Goal: Task Accomplishment & Management: Manage account settings

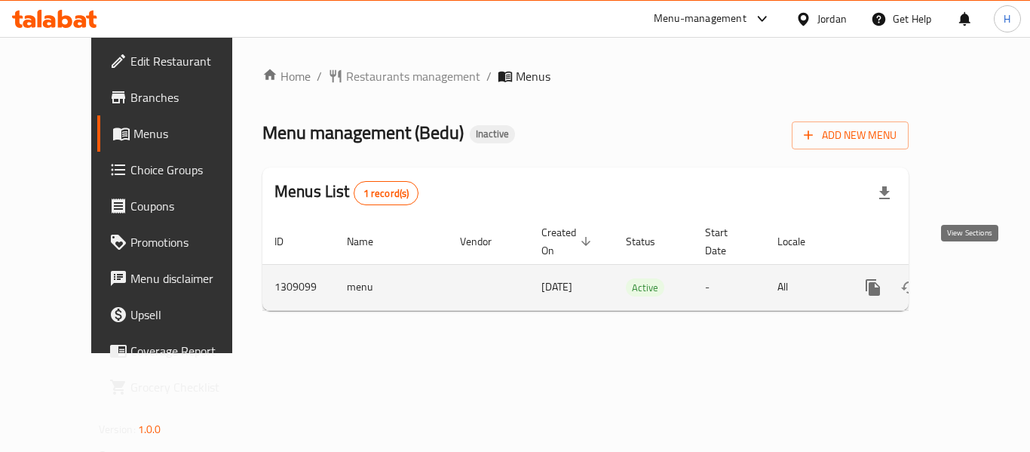
click at [972, 278] on icon "enhanced table" at bounding box center [981, 287] width 18 height 18
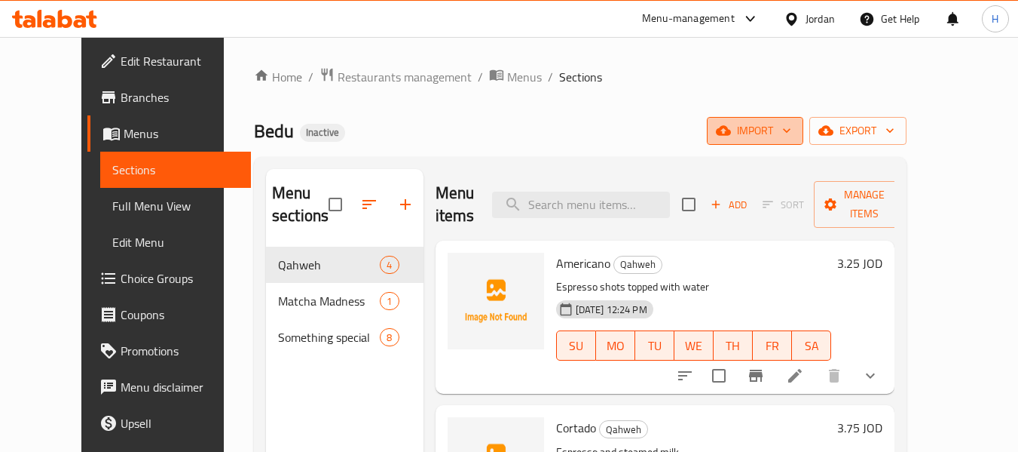
click at [792, 136] on span "import" at bounding box center [755, 130] width 72 height 19
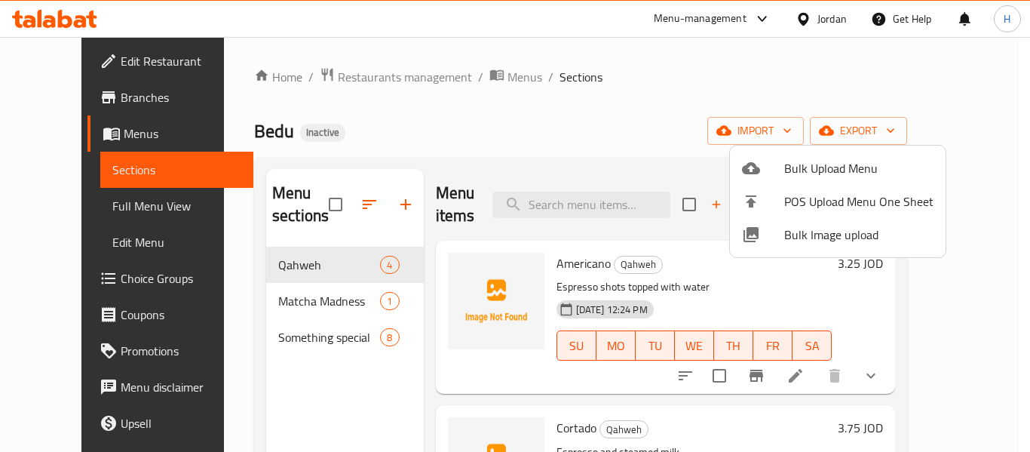
click at [809, 231] on span "Bulk Image upload" at bounding box center [858, 234] width 149 height 18
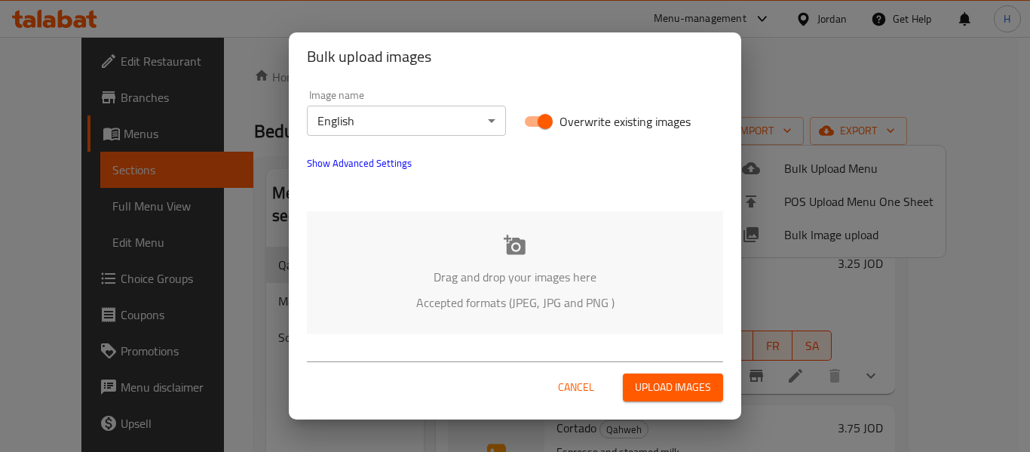
click at [553, 213] on div "Drag and drop your images here Accepted formats (JPEG, JPG and PNG )" at bounding box center [515, 272] width 416 height 123
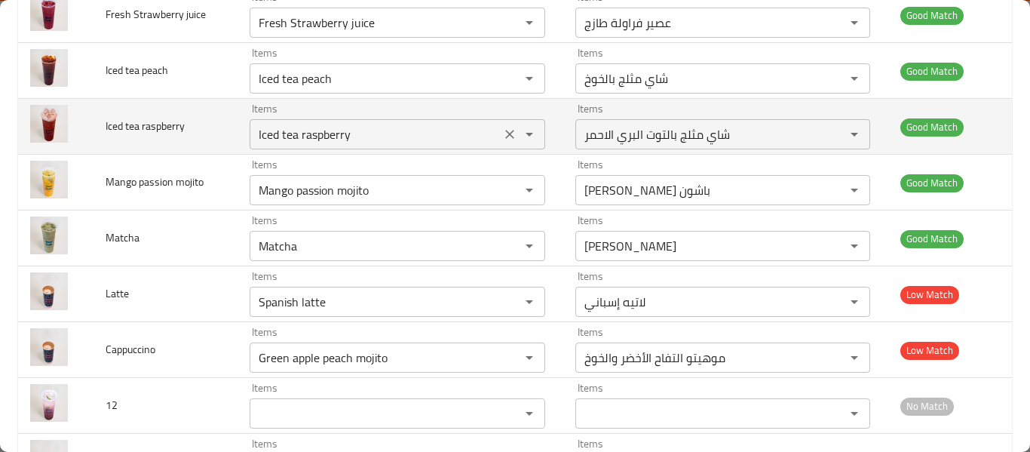
scroll to position [603, 0]
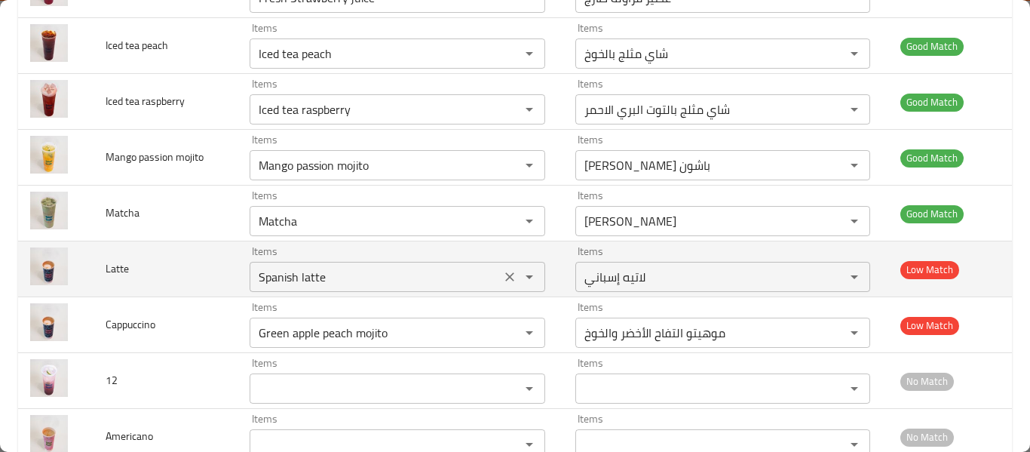
click at [490, 271] on div "Spanish latte Items" at bounding box center [398, 277] width 296 height 30
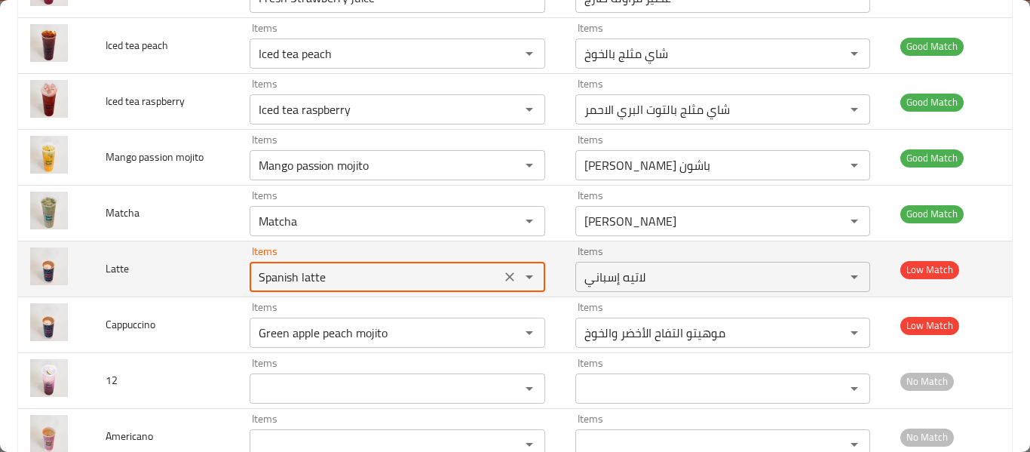
click at [502, 271] on icon "Clear" at bounding box center [509, 276] width 15 height 15
type input "l"
type input "h"
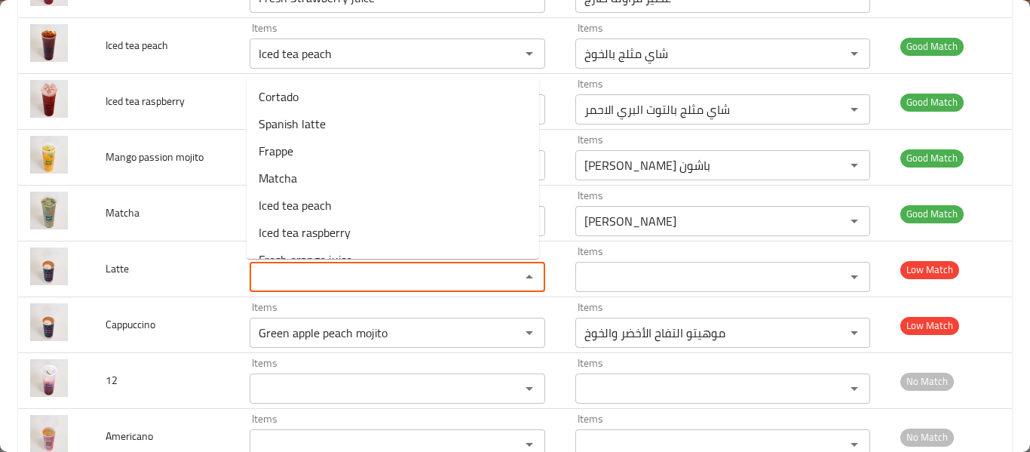
scroll to position [0, 0]
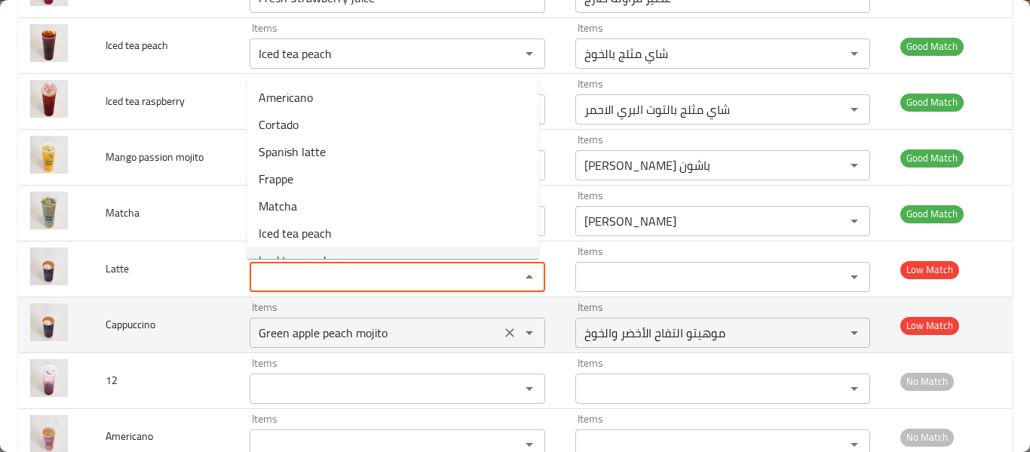
click at [328, 341] on input "Green apple peach mojito" at bounding box center [375, 332] width 242 height 21
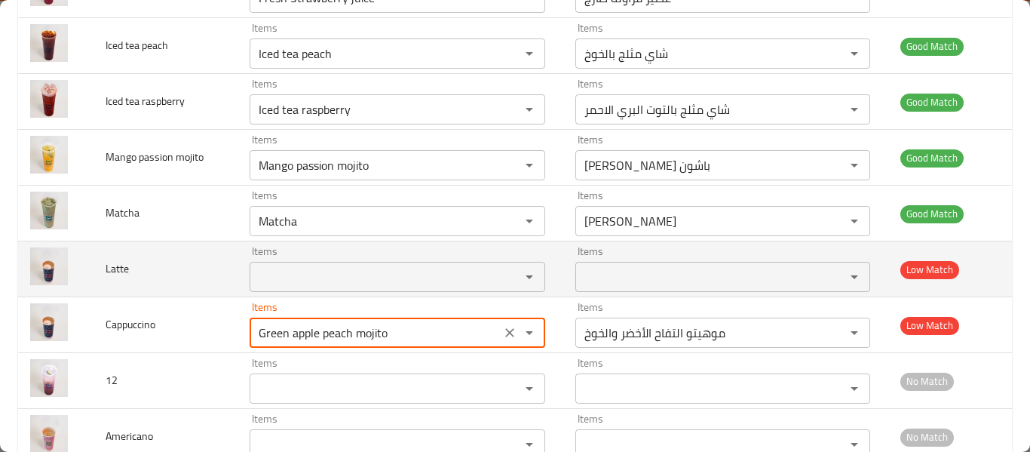
click at [409, 284] on input "Items" at bounding box center [375, 276] width 242 height 21
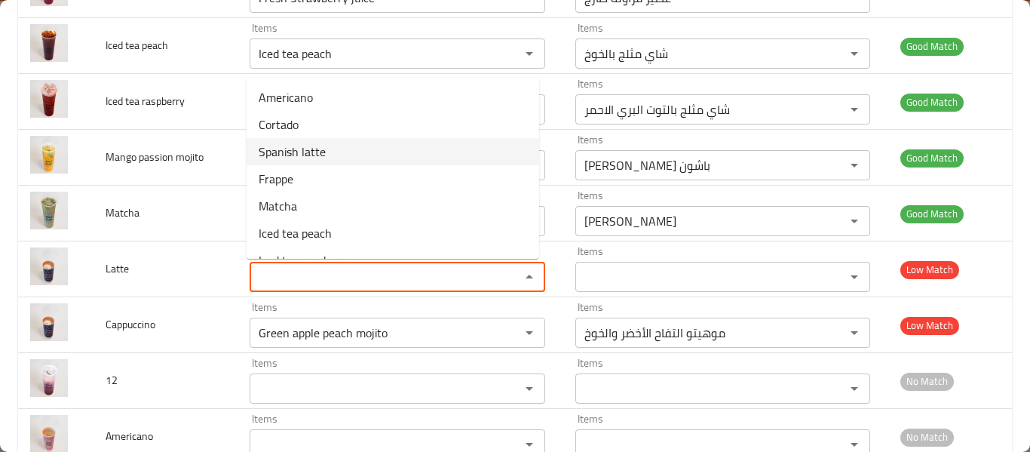
click at [351, 157] on li "Spanish latte" at bounding box center [393, 151] width 293 height 27
type input "Spanish latte"
type input "لاتيه إسباني"
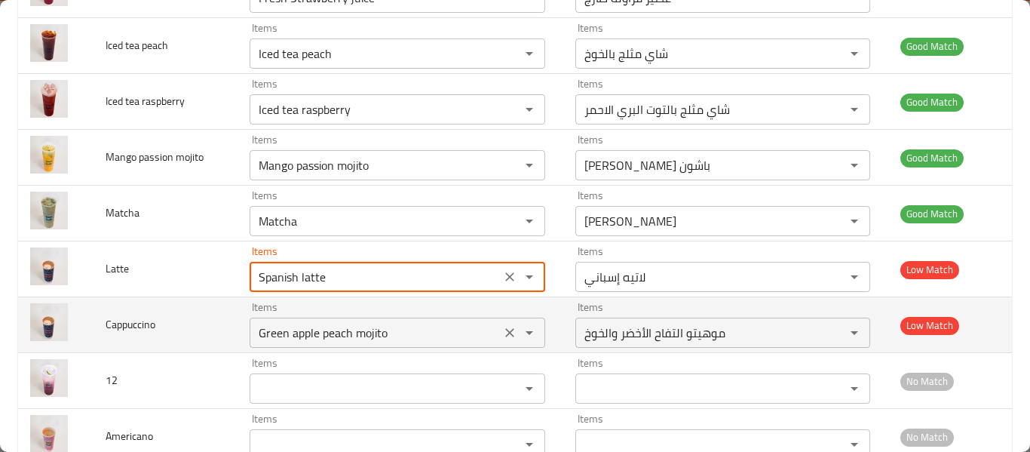
click at [502, 329] on icon "Clear" at bounding box center [509, 332] width 15 height 15
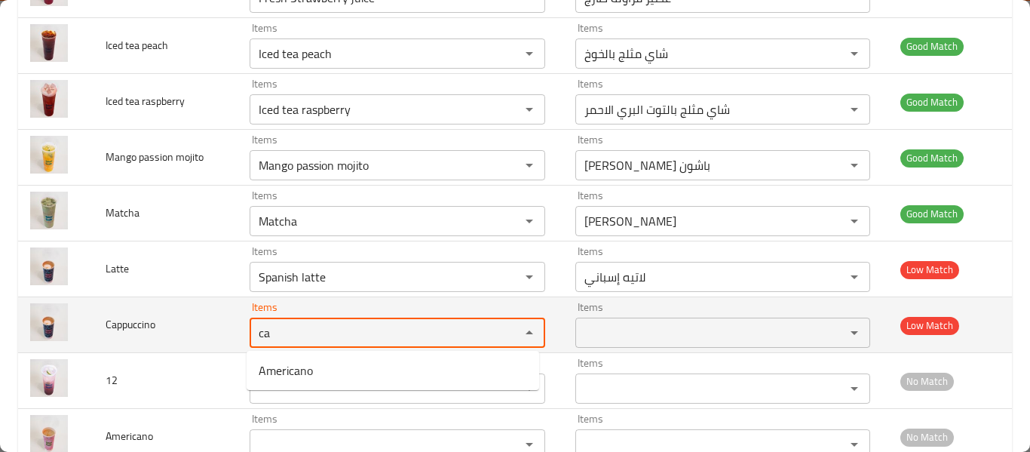
type input "c"
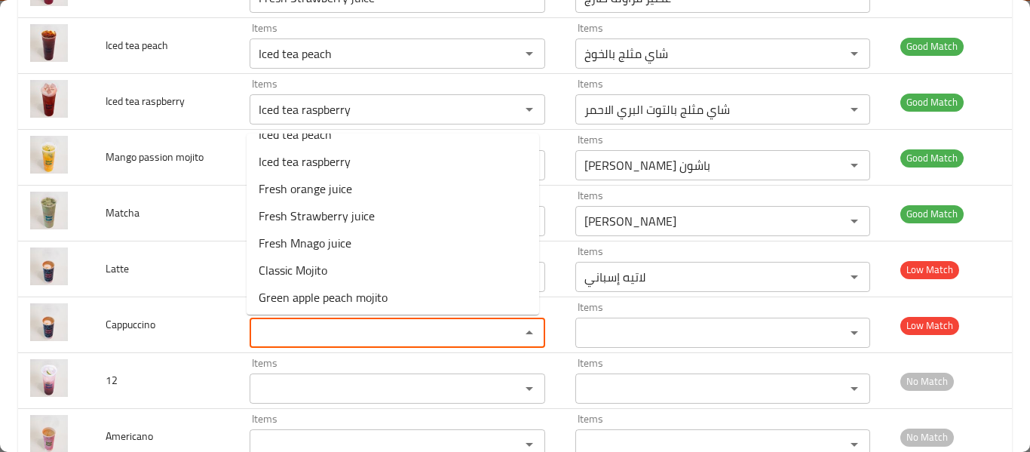
scroll to position [184, 0]
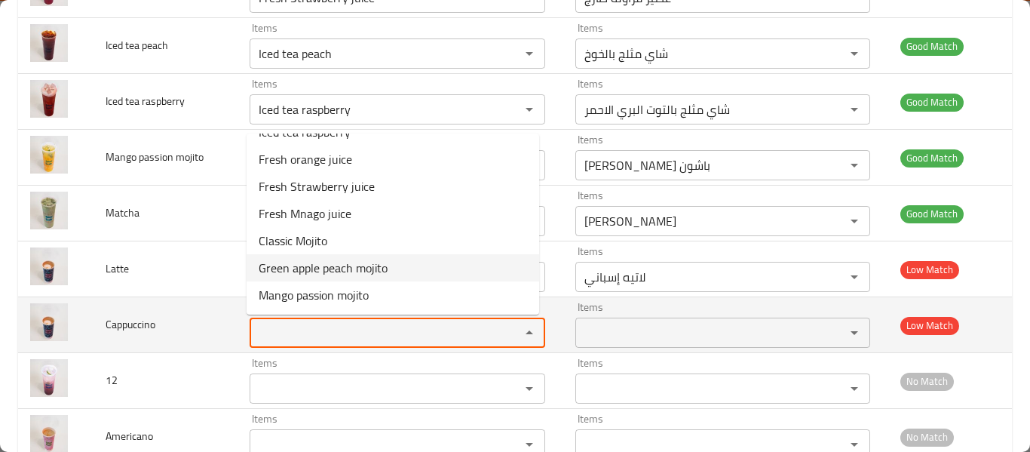
click at [142, 332] on span "Cappuccino" at bounding box center [131, 324] width 50 height 20
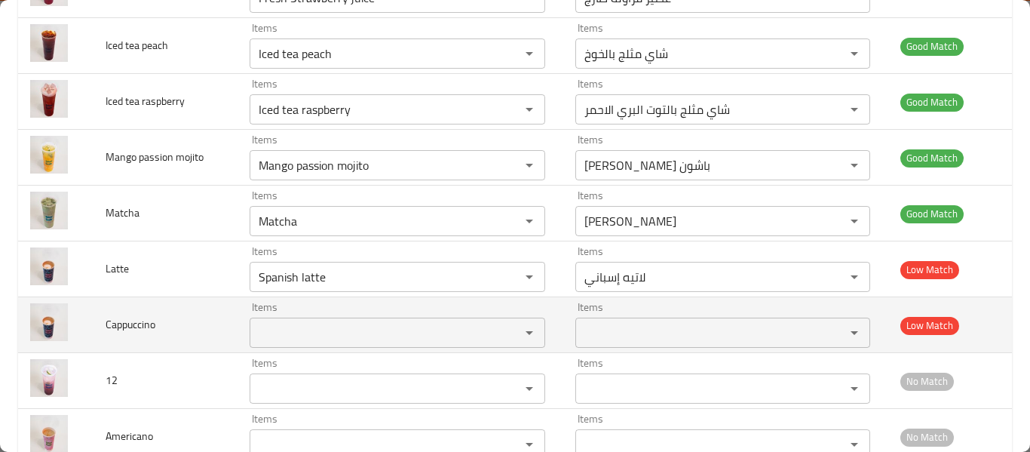
click at [142, 332] on span "Cappuccino" at bounding box center [131, 324] width 50 height 20
copy span "Cappuccino"
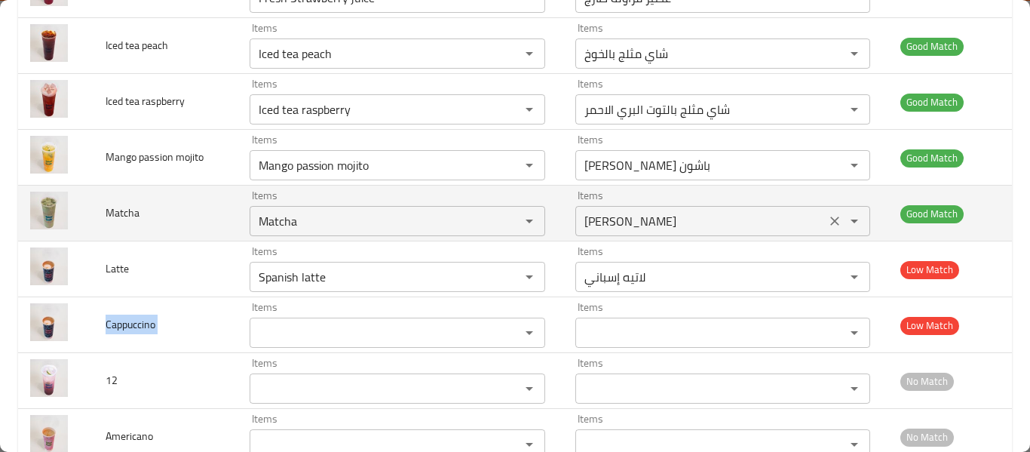
click at [718, 204] on div "Items ماتشا Items" at bounding box center [723, 213] width 296 height 46
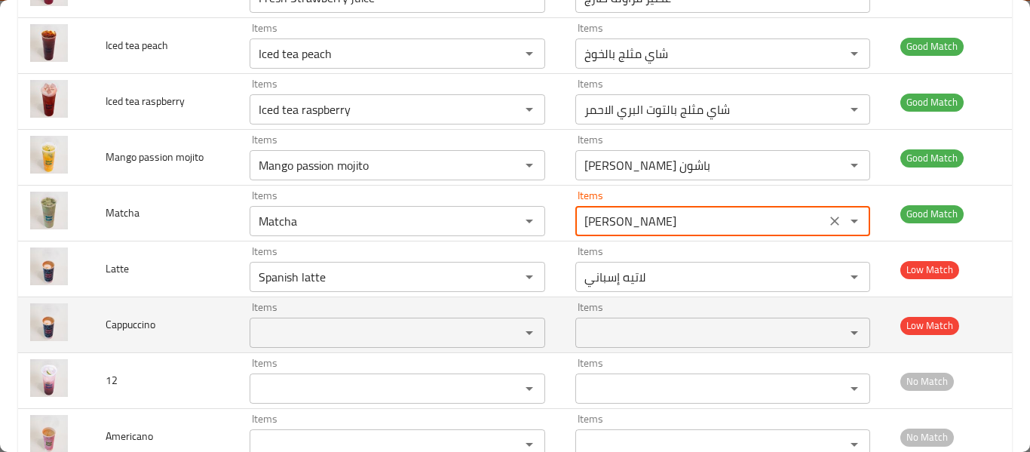
scroll to position [804, 0]
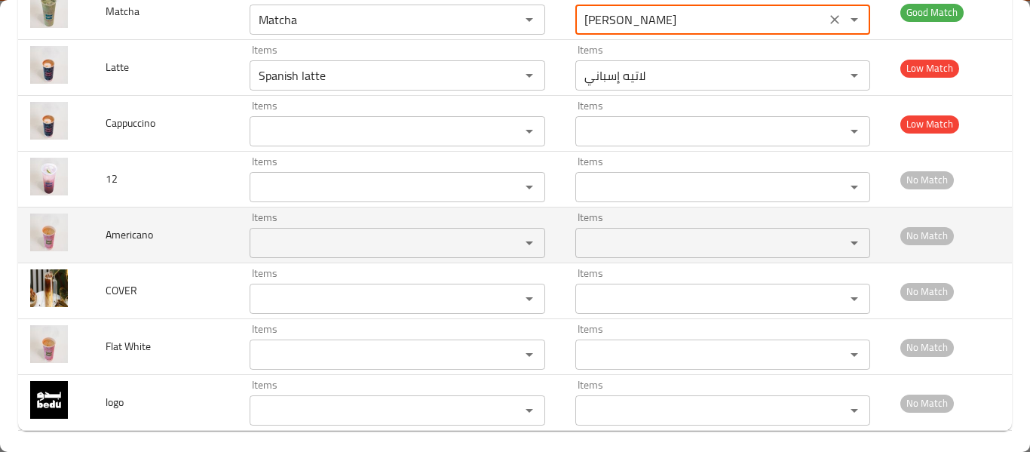
click at [289, 243] on input "Items" at bounding box center [375, 242] width 242 height 21
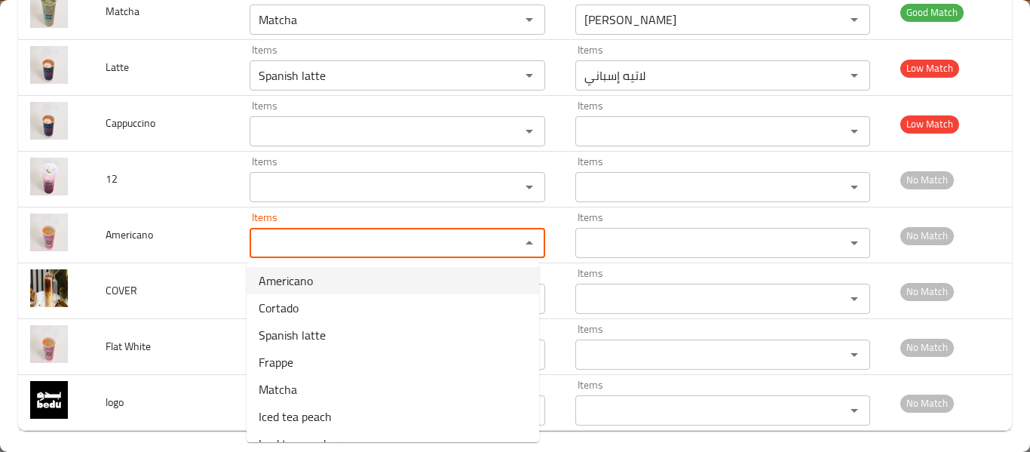
click at [307, 280] on span "Americano" at bounding box center [286, 280] width 54 height 18
type input "Americano"
type input "أمريكانو"
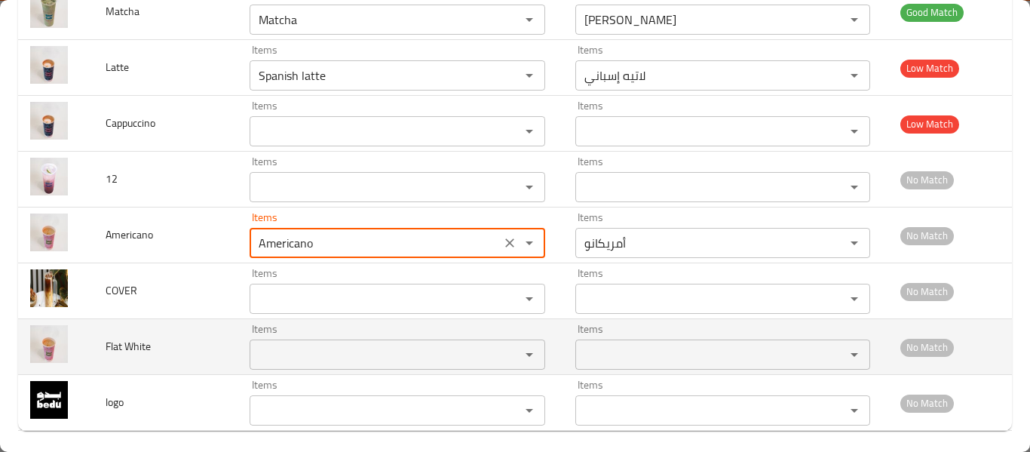
click at [317, 348] on White "Items" at bounding box center [375, 354] width 242 height 21
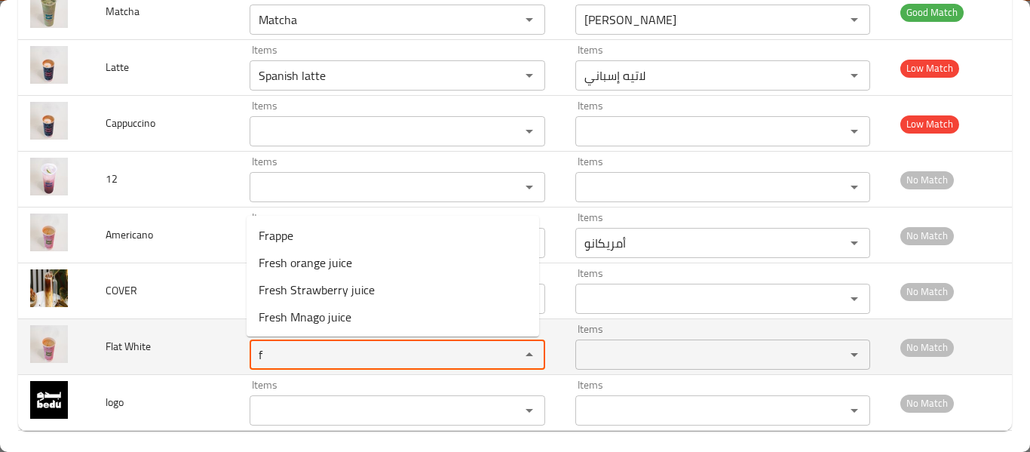
type White "f"
click at [125, 351] on span "Flat White" at bounding box center [128, 346] width 45 height 20
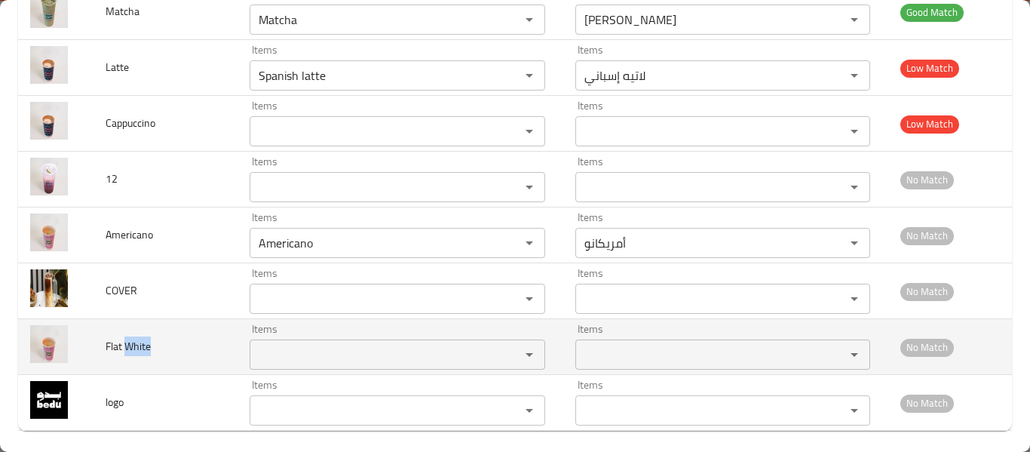
click at [125, 351] on span "Flat White" at bounding box center [128, 346] width 45 height 20
click at [127, 351] on span "Flat White" at bounding box center [128, 346] width 45 height 20
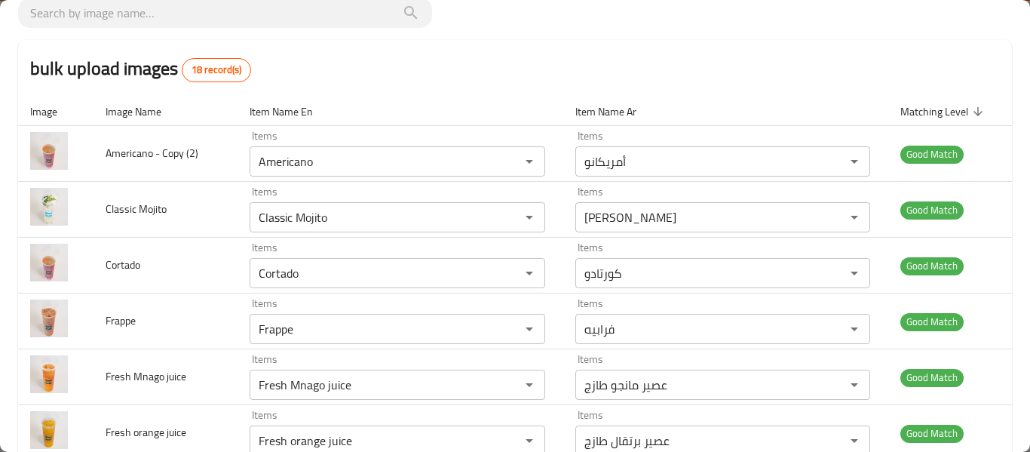
scroll to position [0, 0]
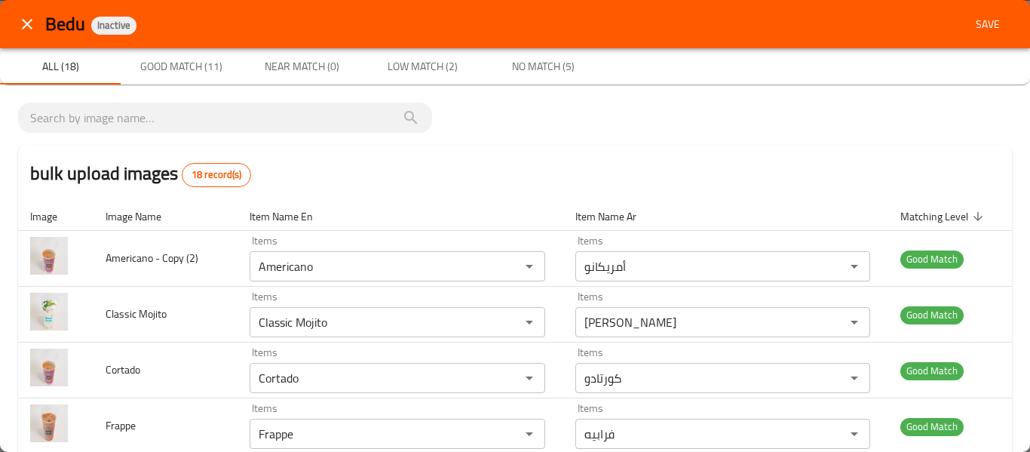
click at [972, 27] on span "Save" at bounding box center [987, 24] width 36 height 19
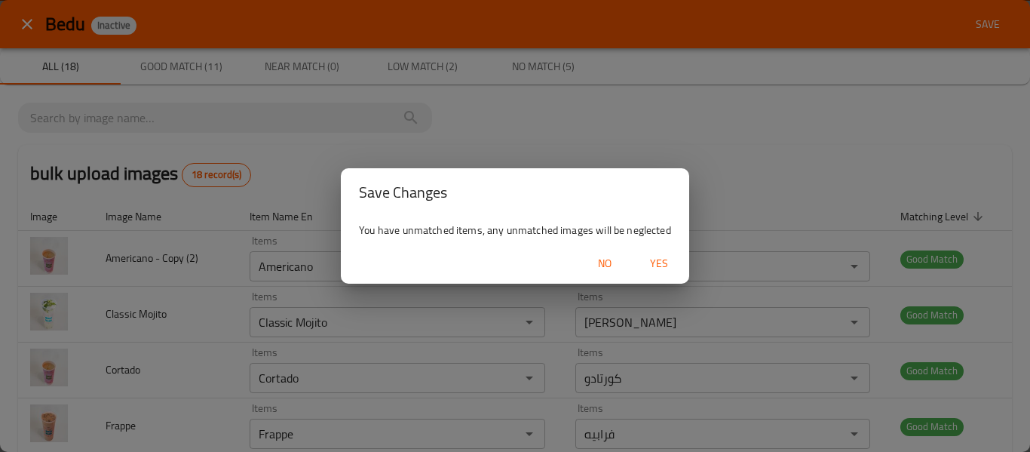
click at [669, 268] on span "Yes" at bounding box center [659, 263] width 36 height 19
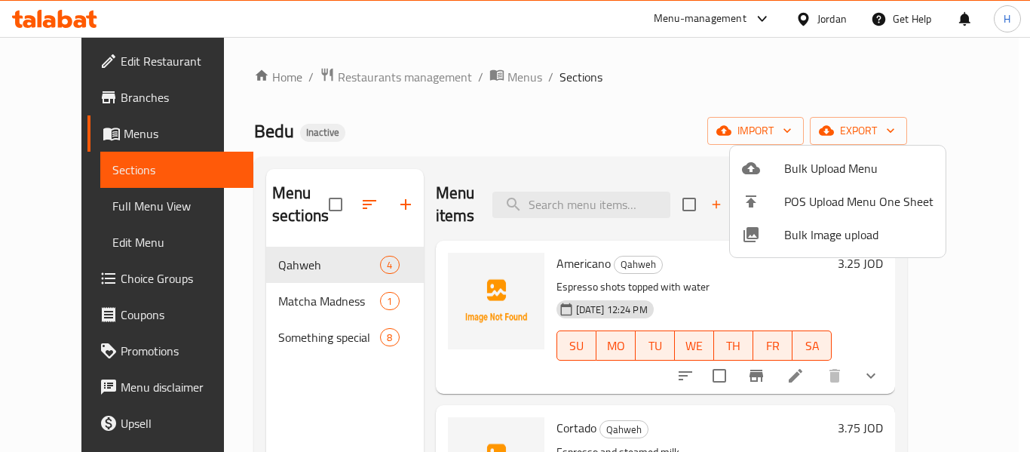
click at [84, 203] on div at bounding box center [515, 226] width 1030 height 452
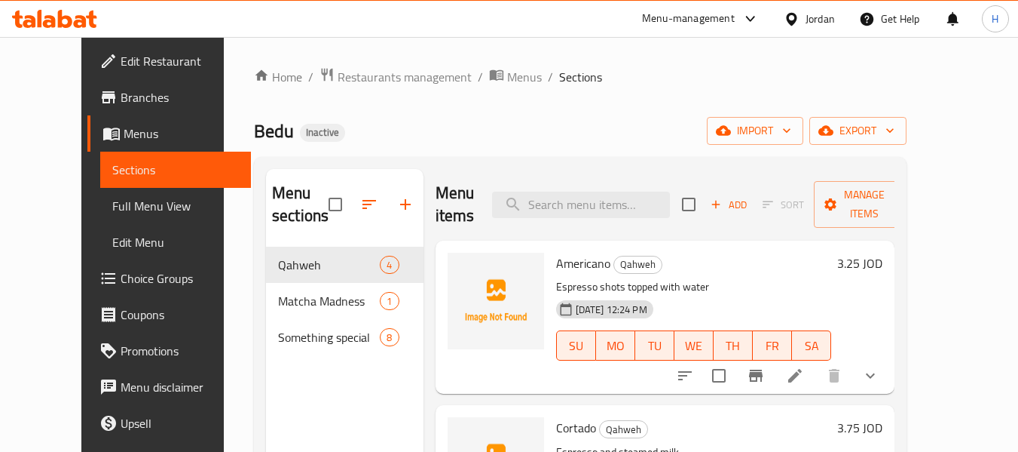
click at [112, 203] on span "Full Menu View" at bounding box center [175, 206] width 127 height 18
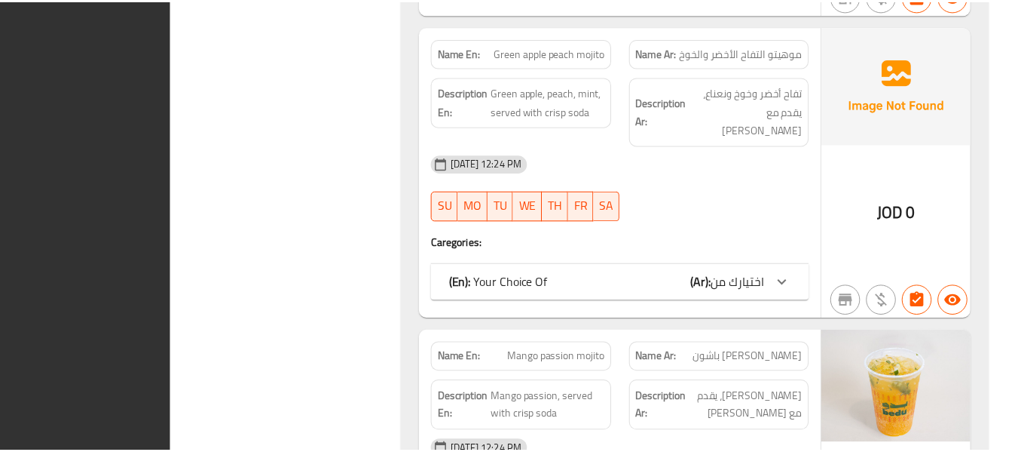
scroll to position [3761, 0]
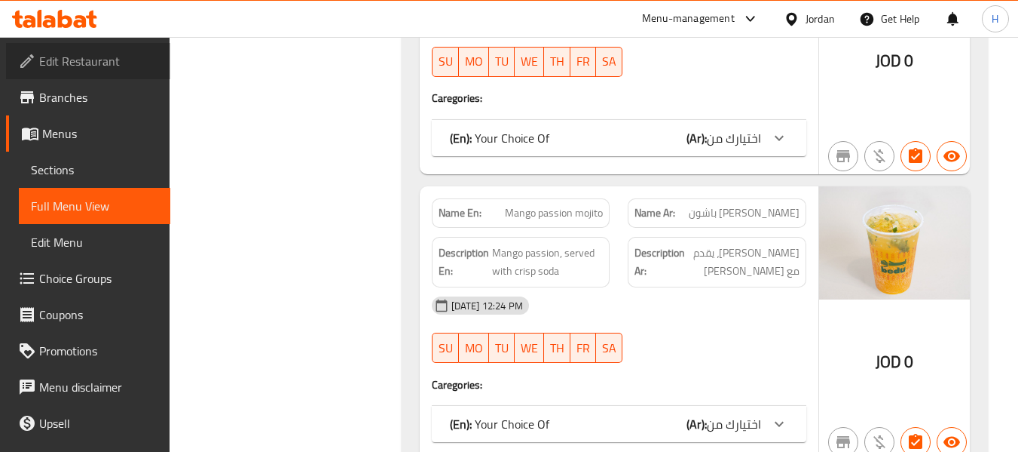
click at [109, 73] on link "Edit Restaurant" at bounding box center [88, 61] width 164 height 36
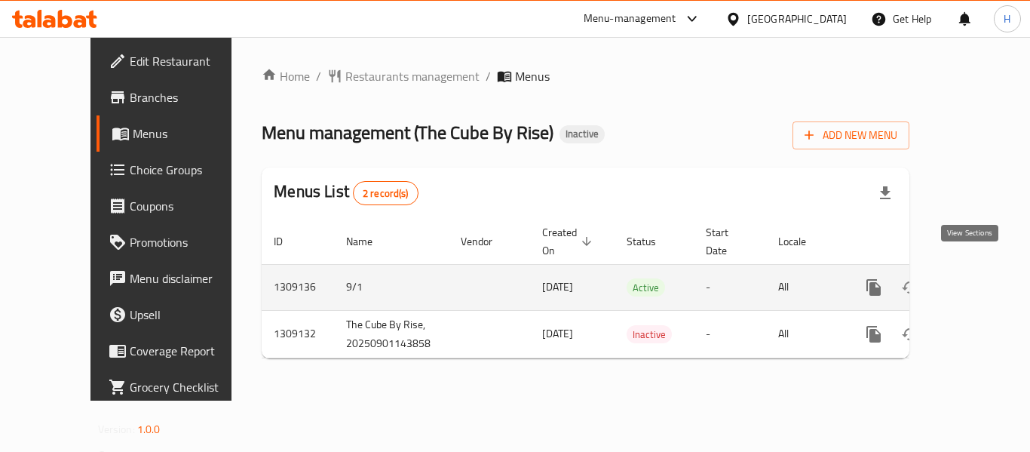
click at [965, 280] on link "enhanced table" at bounding box center [982, 287] width 36 height 36
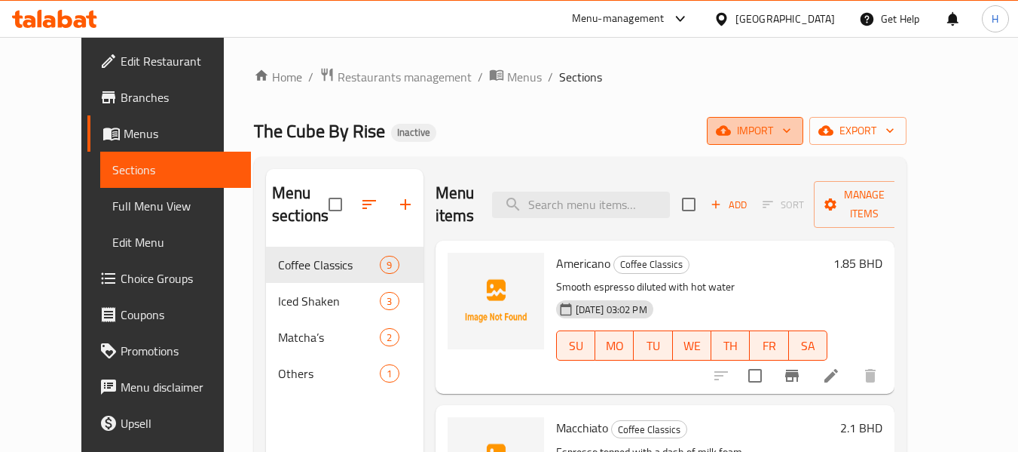
click at [804, 144] on button "import" at bounding box center [755, 131] width 96 height 28
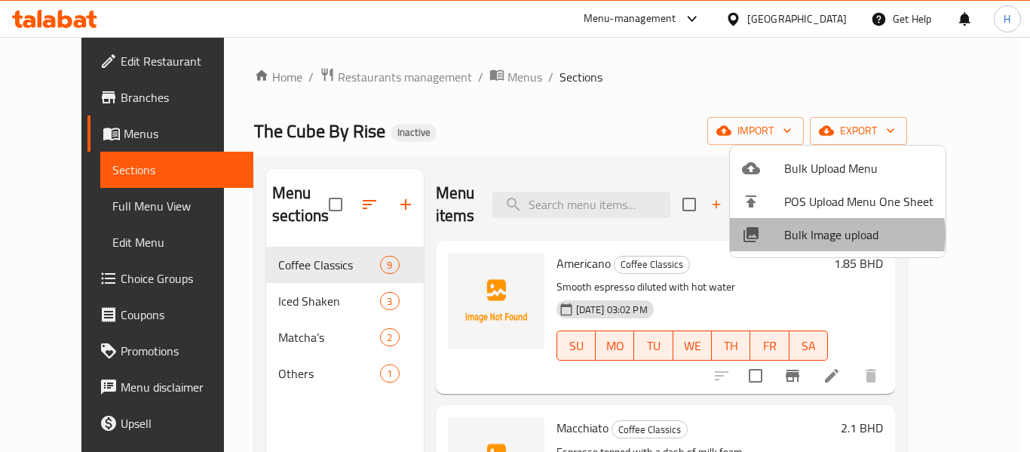
click at [829, 234] on span "Bulk Image upload" at bounding box center [858, 234] width 149 height 18
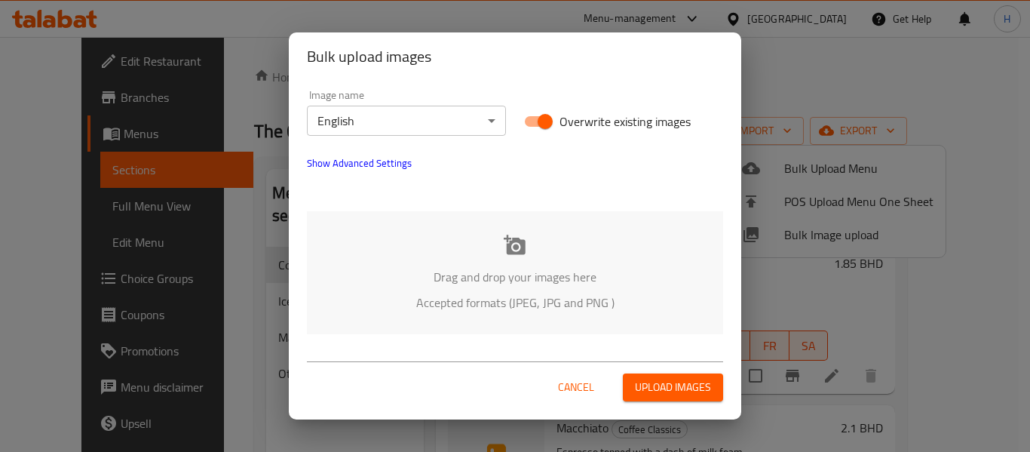
click at [329, 252] on div "Drag and drop your images here Accepted formats (JPEG, JPG and PNG )" at bounding box center [515, 272] width 416 height 123
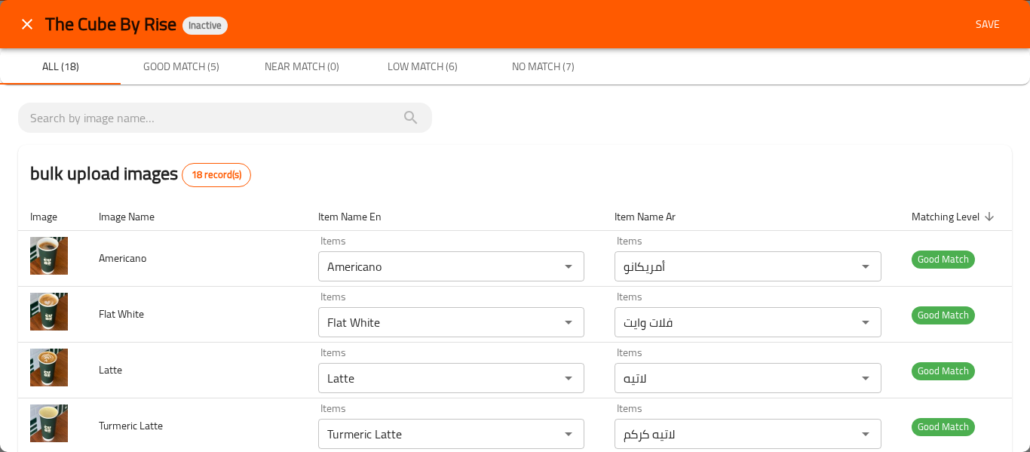
scroll to position [395, 0]
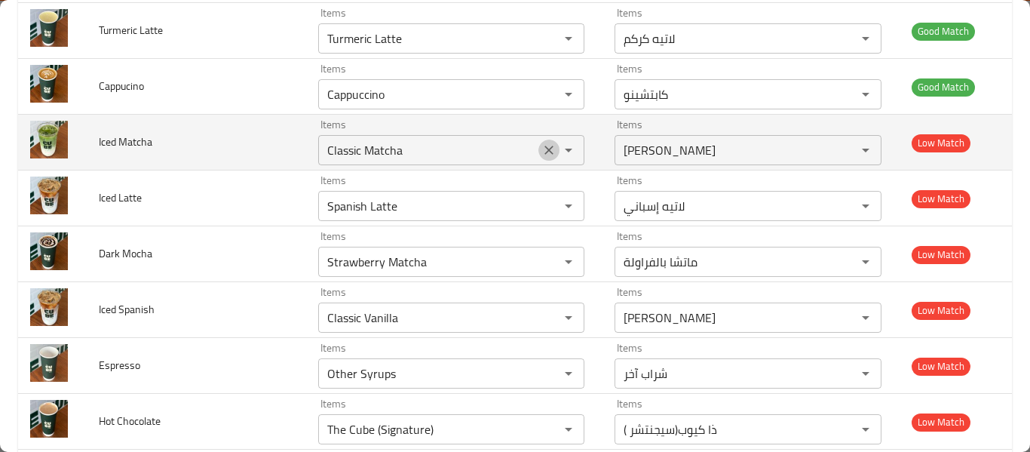
click at [544, 158] on icon "Clear" at bounding box center [548, 149] width 15 height 15
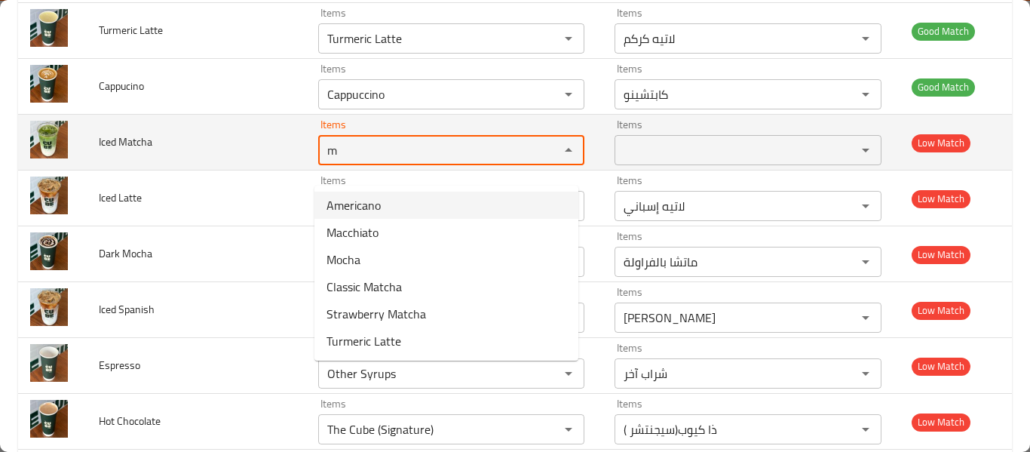
type Matcha "m"
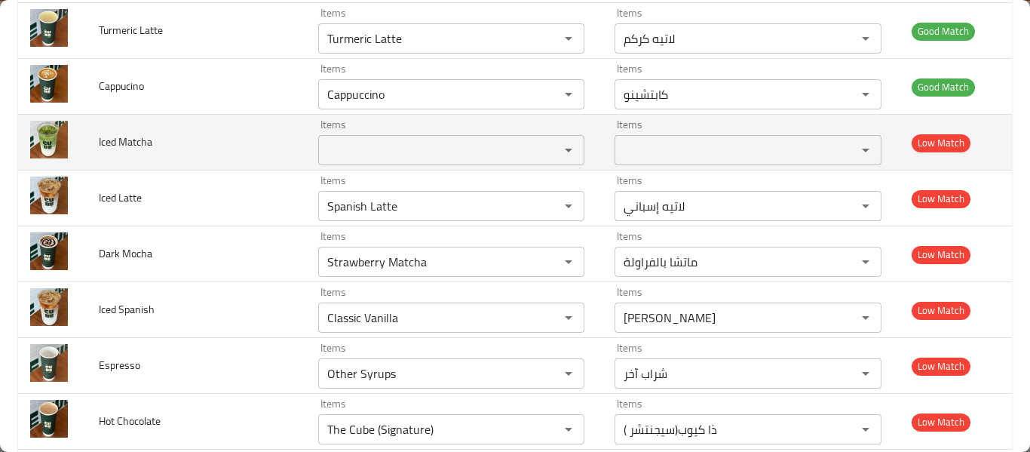
click at [143, 152] on span "Iced Matcha" at bounding box center [126, 142] width 54 height 20
copy span "Iced Matcha"
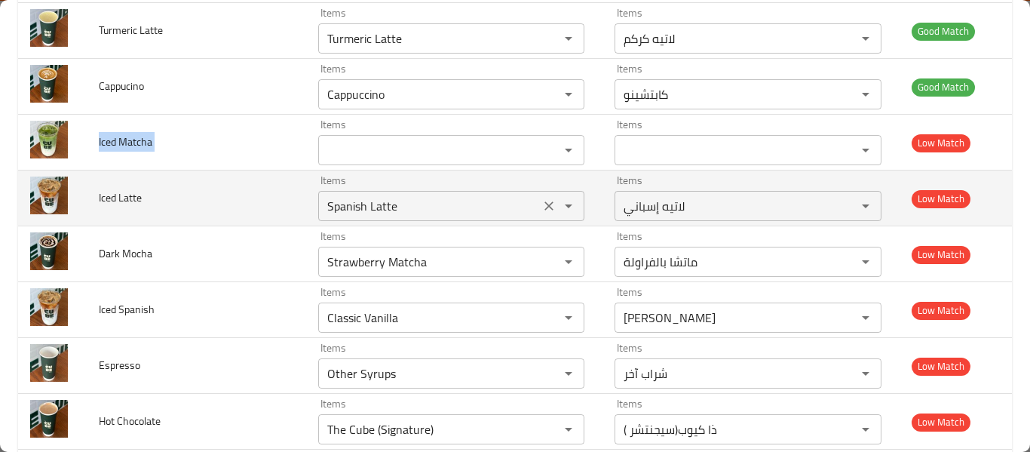
click at [542, 213] on icon "Clear" at bounding box center [548, 205] width 15 height 15
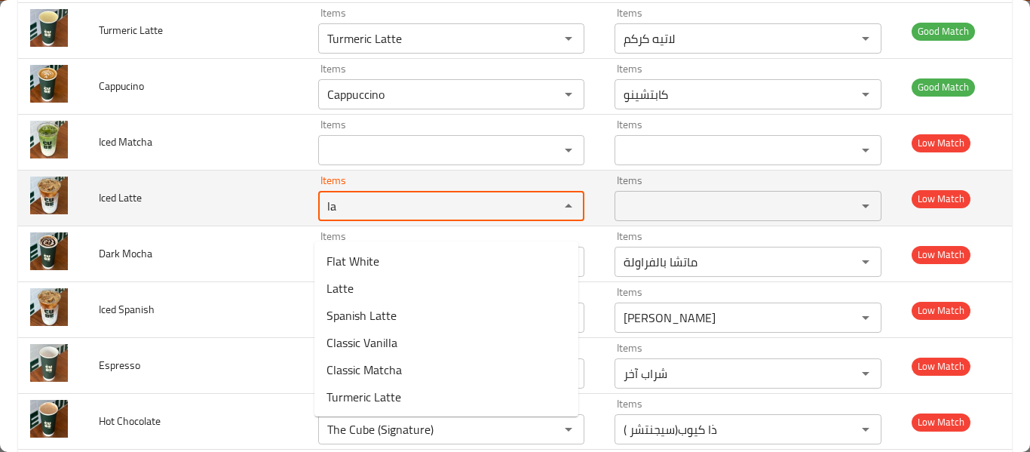
type Latte "l"
type Latte "o"
type Latte "iced"
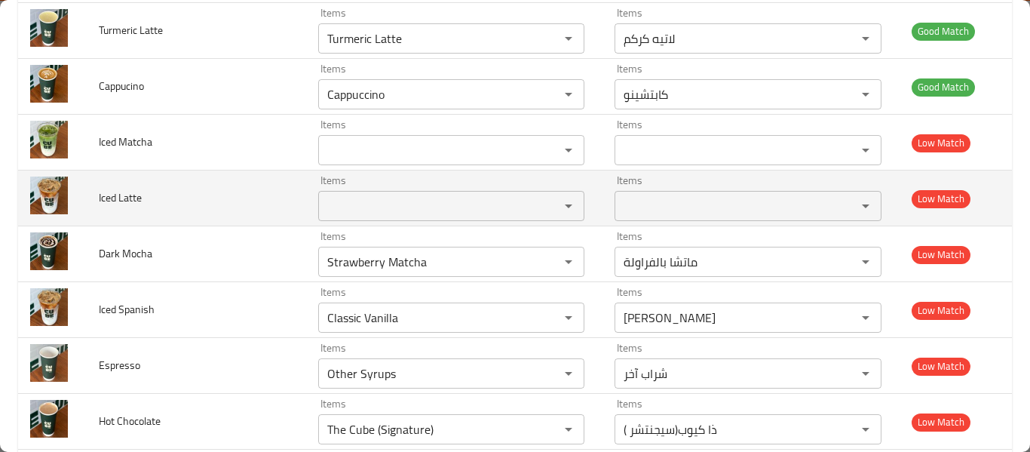
click at [122, 207] on span "Iced Latte" at bounding box center [120, 198] width 43 height 20
copy span "Iced Latte"
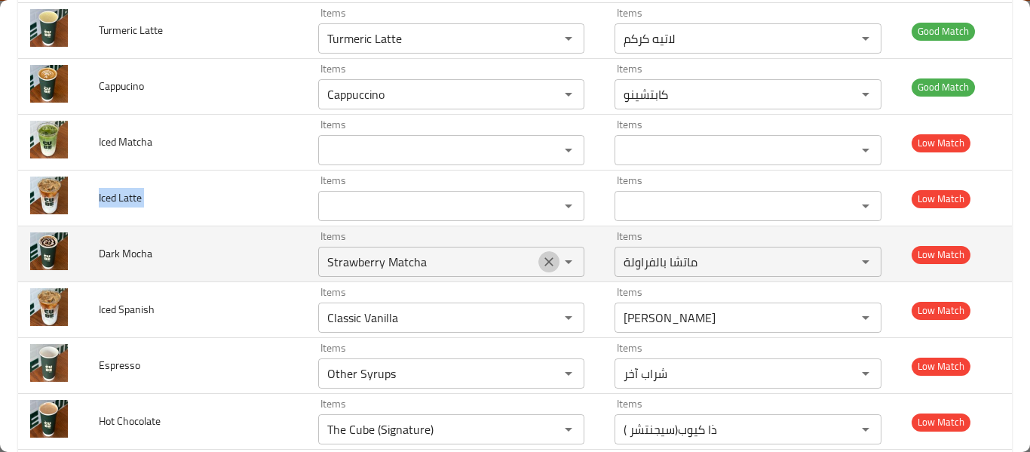
click at [541, 269] on icon "Clear" at bounding box center [548, 261] width 15 height 15
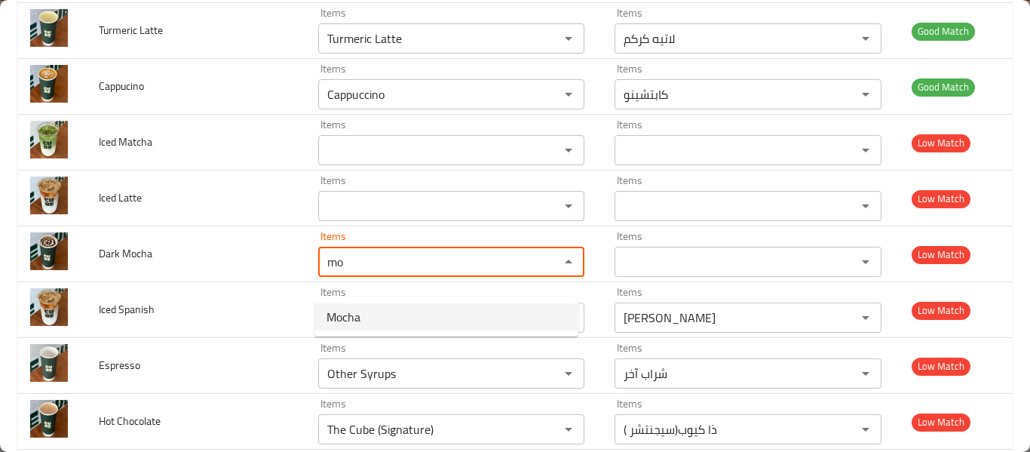
click at [500, 315] on Mocha-option-0 "Mocha" at bounding box center [446, 316] width 264 height 27
type Mocha "Mocha"
type Mocha-ar "موكا"
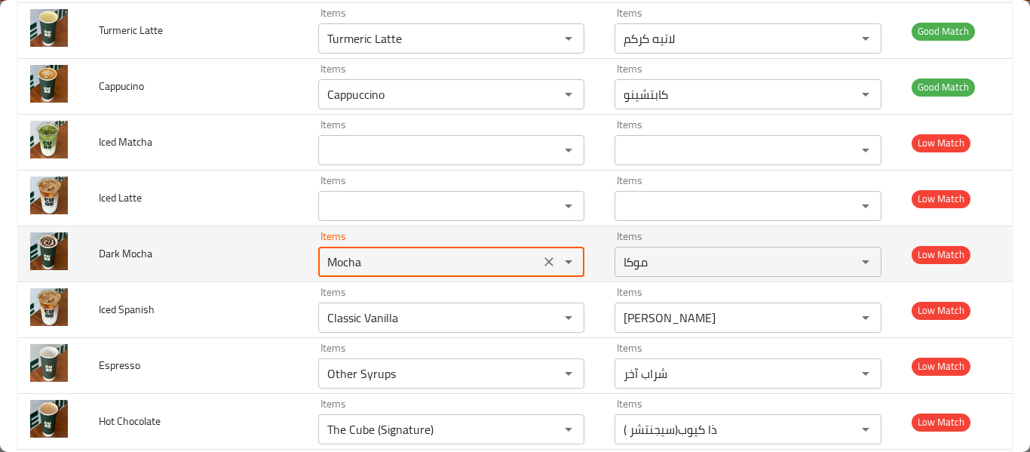
type Mocha "Mocha"
click at [147, 263] on span "Dark Mocha" at bounding box center [126, 254] width 54 height 20
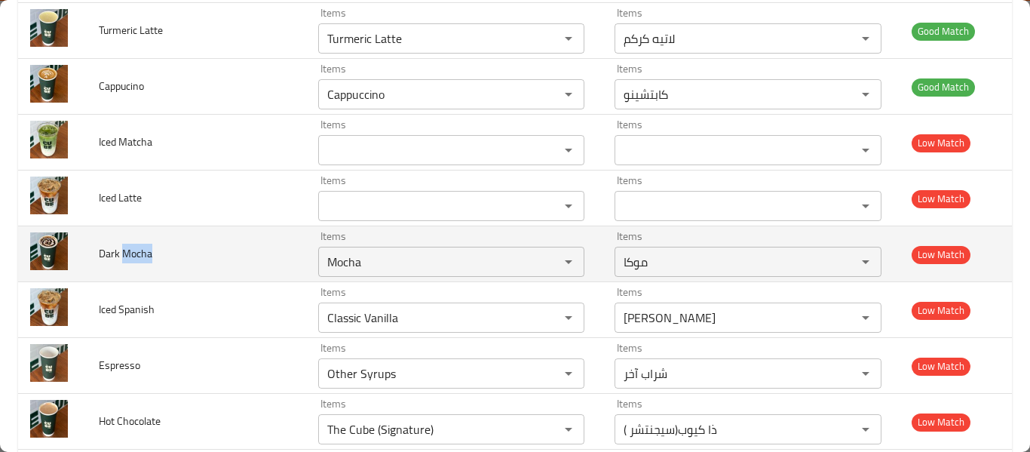
click at [147, 263] on span "Dark Mocha" at bounding box center [126, 254] width 54 height 20
copy span "Dark Mocha"
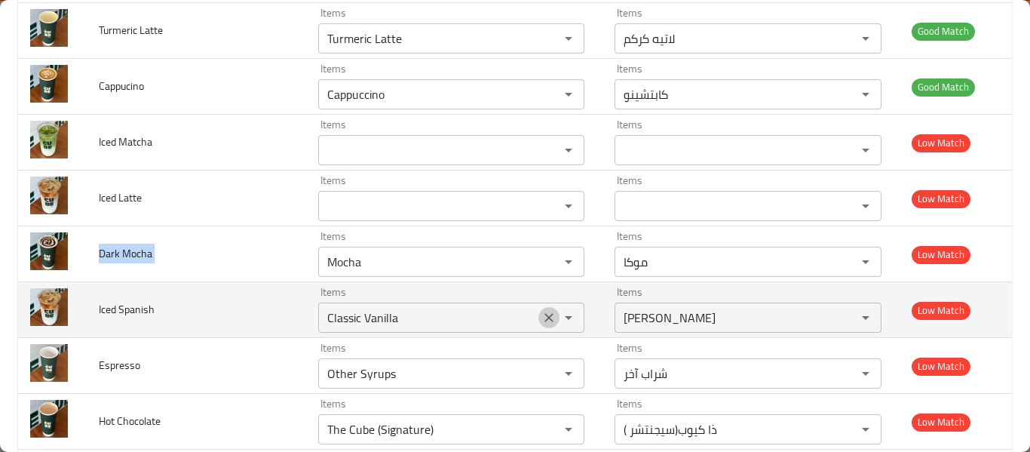
click at [550, 325] on icon "Clear" at bounding box center [548, 317] width 15 height 15
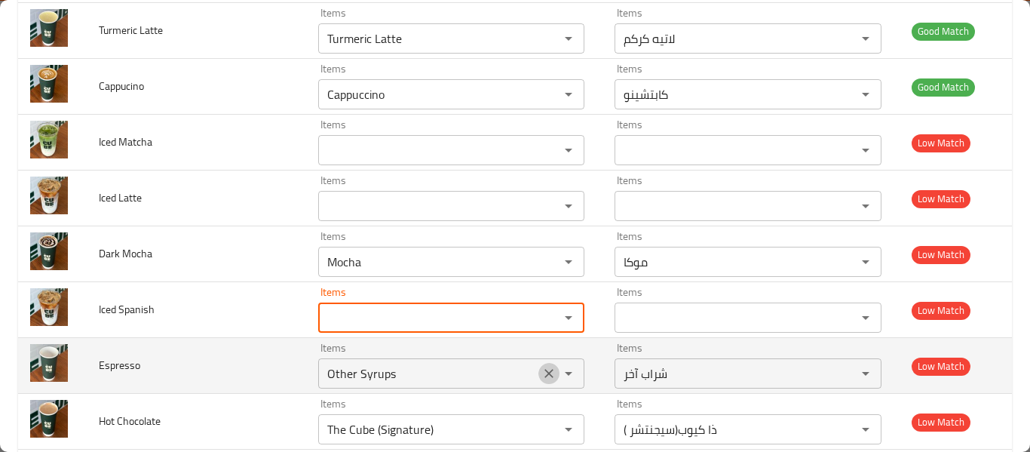
click at [543, 381] on icon "Clear" at bounding box center [548, 373] width 15 height 15
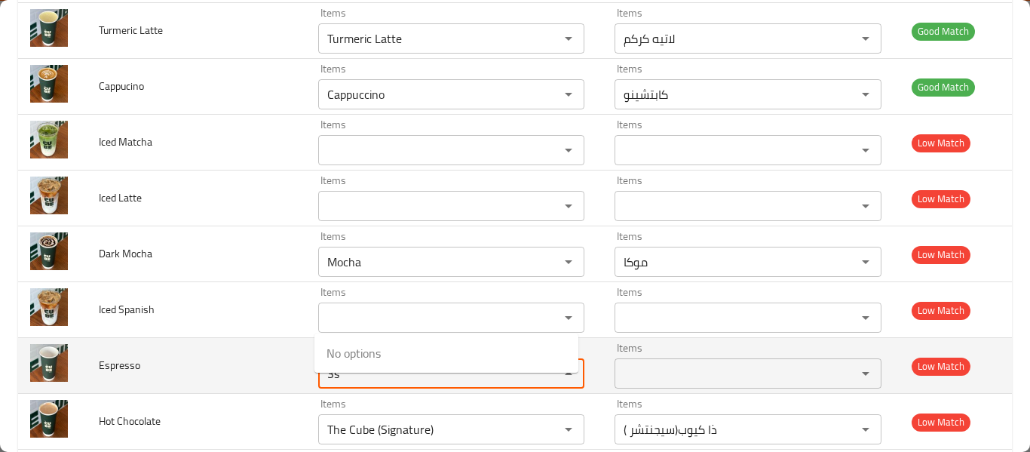
type input "3"
type input "es"
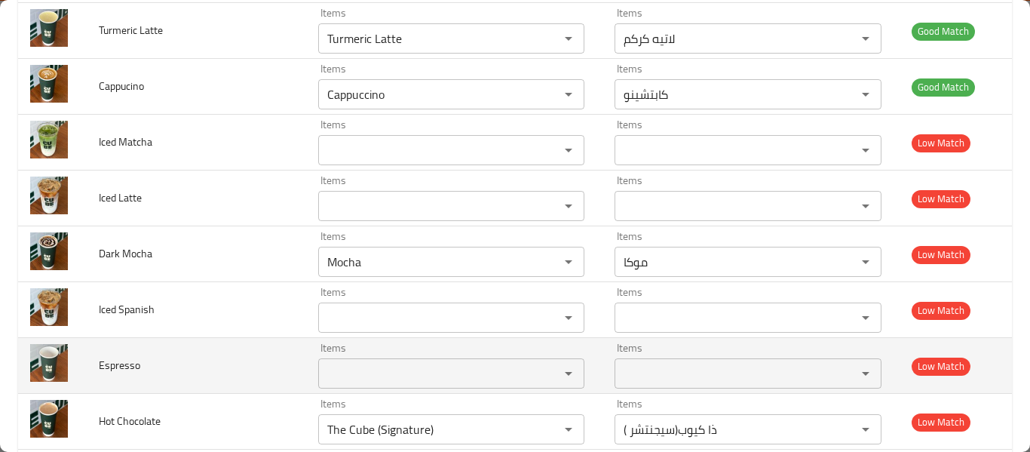
click at [124, 375] on span "Espresso" at bounding box center [119, 365] width 41 height 20
copy span "Espresso"
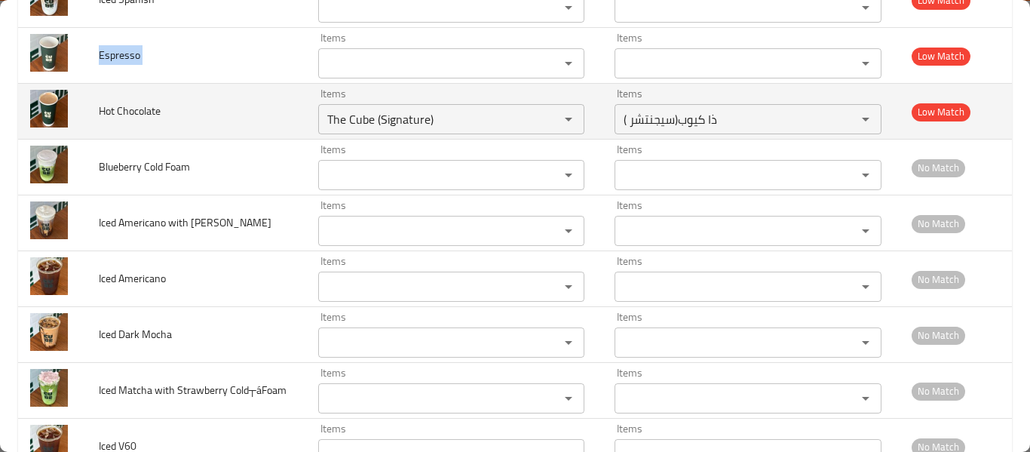
scroll to position [589, 0]
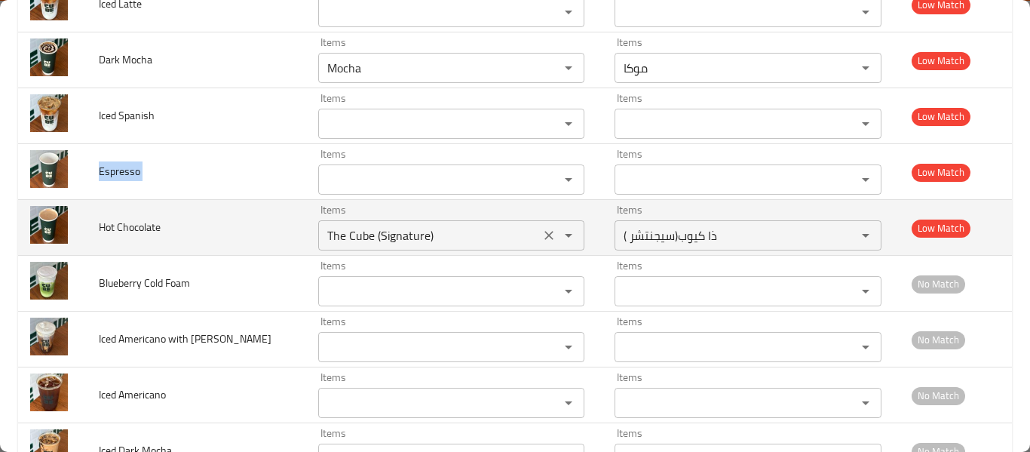
click at [551, 246] on button "Clear" at bounding box center [548, 235] width 21 height 21
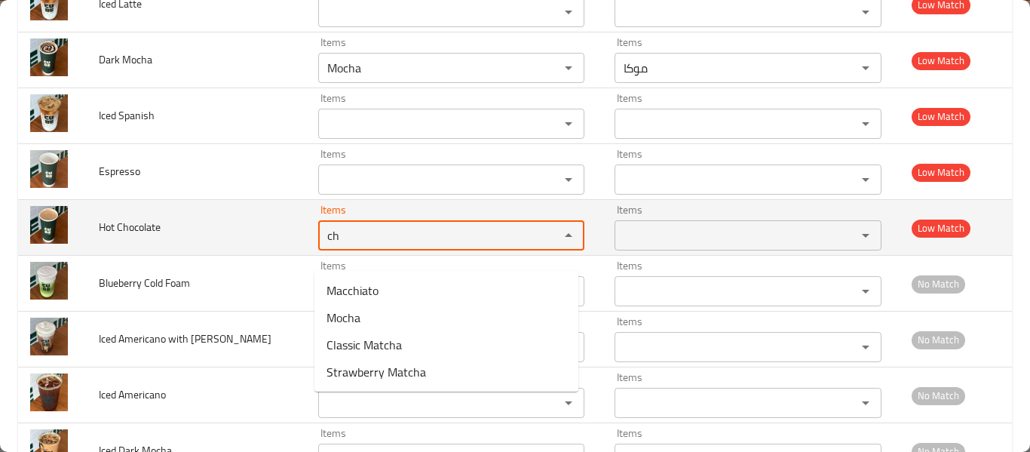
type Chocolate "ch"
click at [130, 237] on span "Hot Chocolate" at bounding box center [130, 227] width 62 height 20
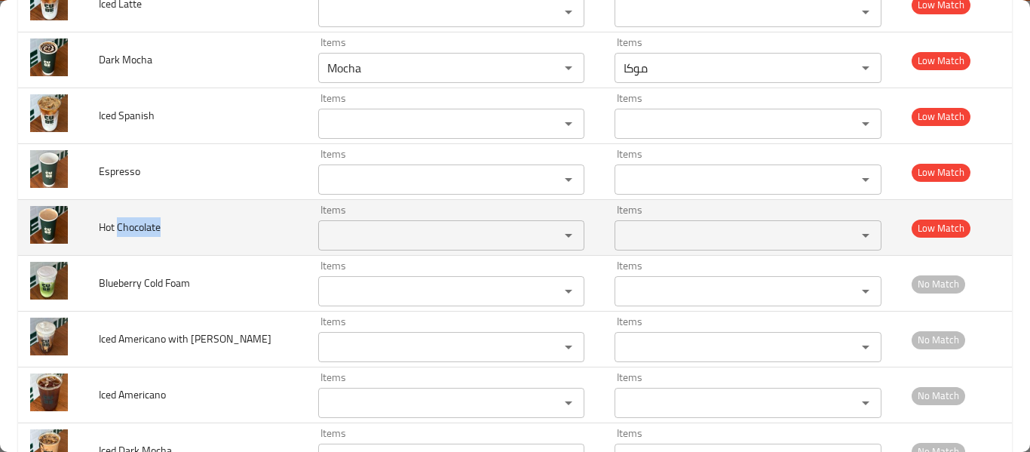
click at [130, 237] on span "Hot Chocolate" at bounding box center [130, 227] width 62 height 20
copy span "Hot Chocolate"
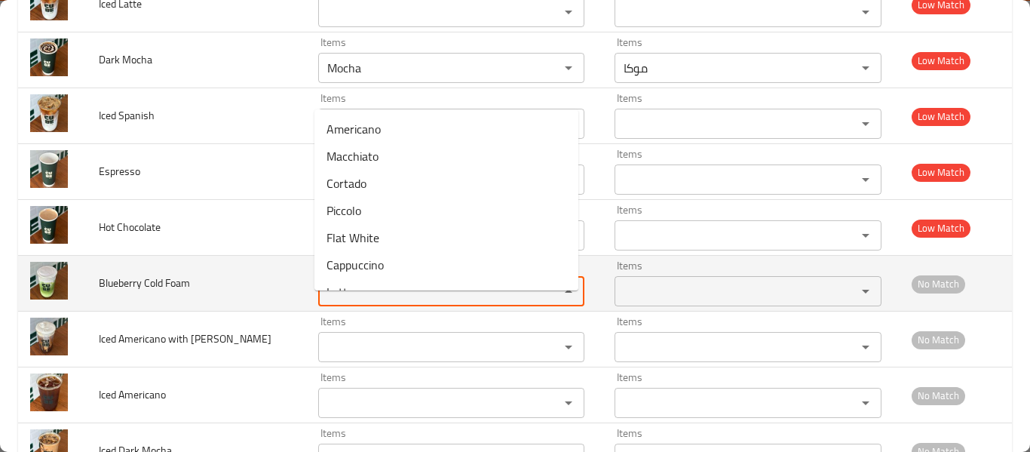
click at [363, 302] on Foam "Items" at bounding box center [429, 290] width 213 height 21
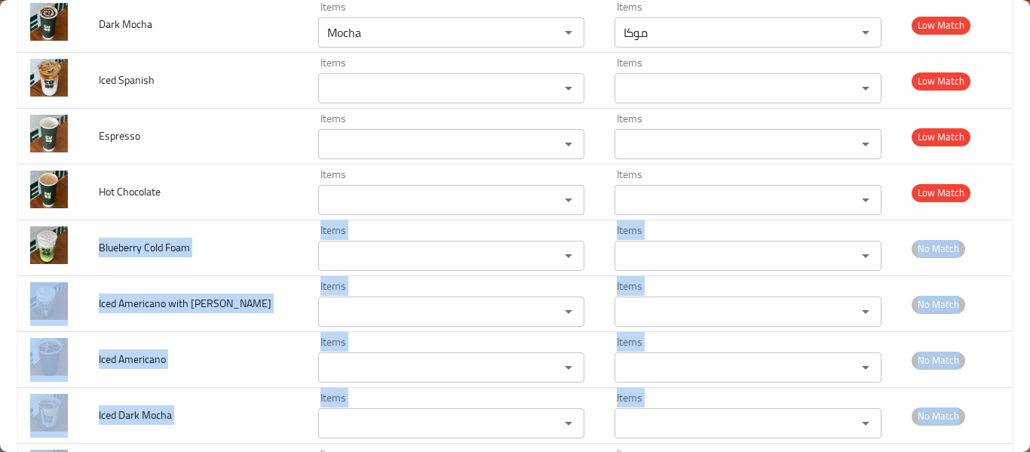
scroll to position [831, 0]
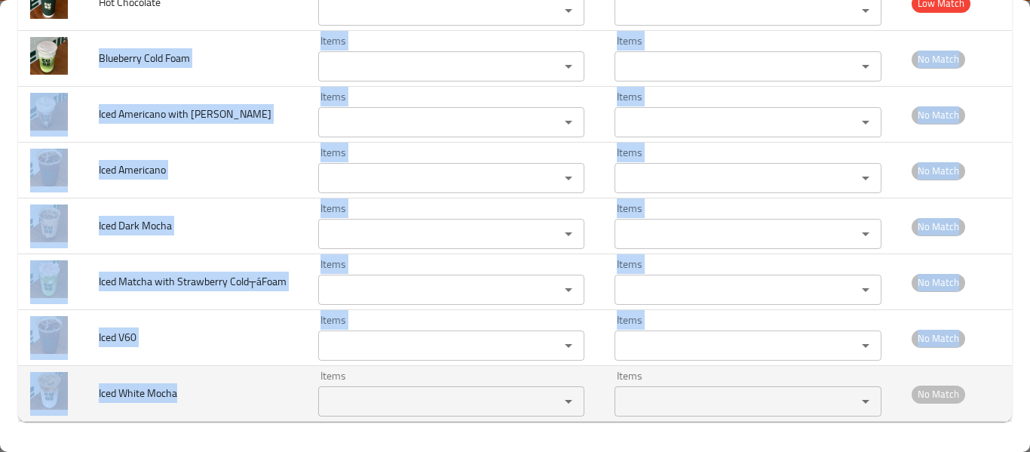
drag, startPoint x: 96, startPoint y: 296, endPoint x: 186, endPoint y: 407, distance: 143.6
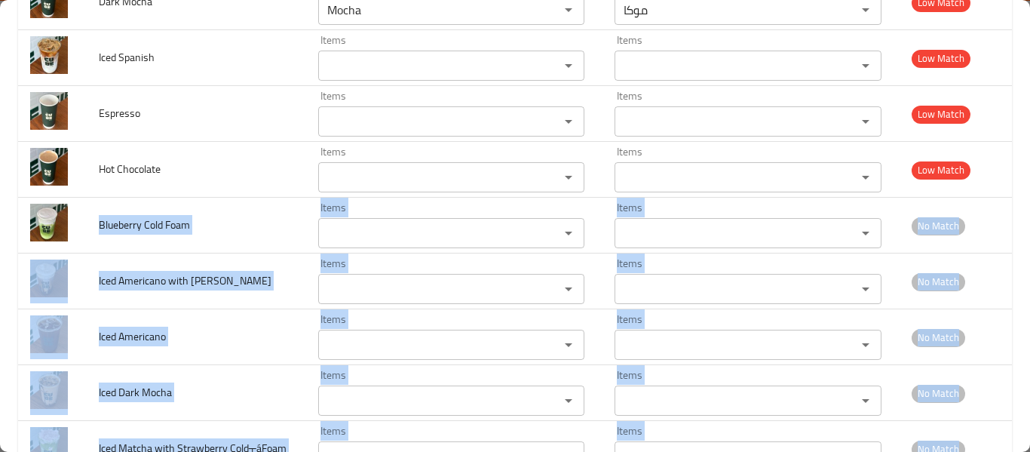
scroll to position [630, 0]
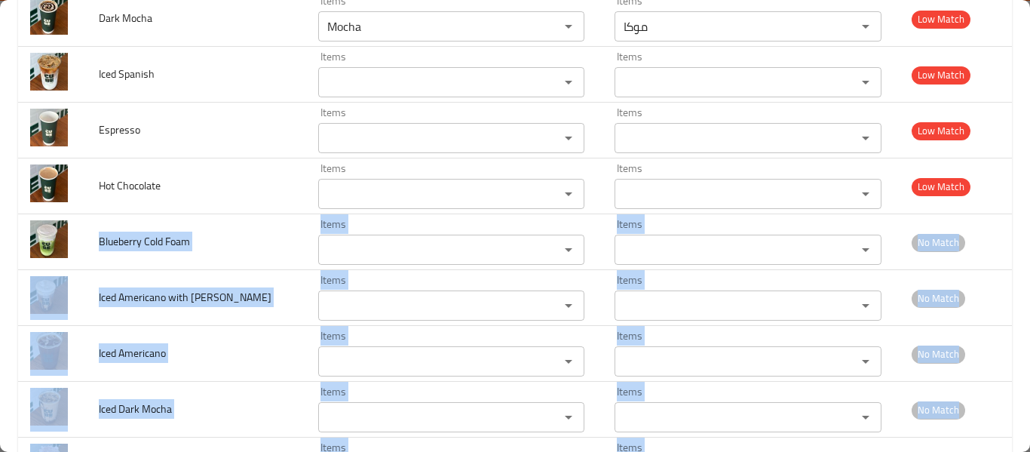
copy tbody "Blueberry Cold Foam Items Items Items Items No Match Iced Americano with Vanill…"
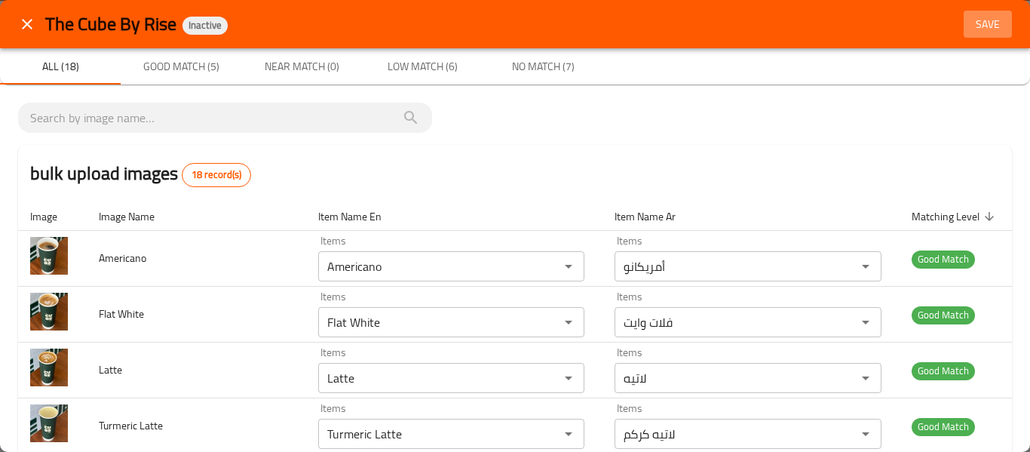
click at [984, 16] on button "Save" at bounding box center [987, 25] width 48 height 28
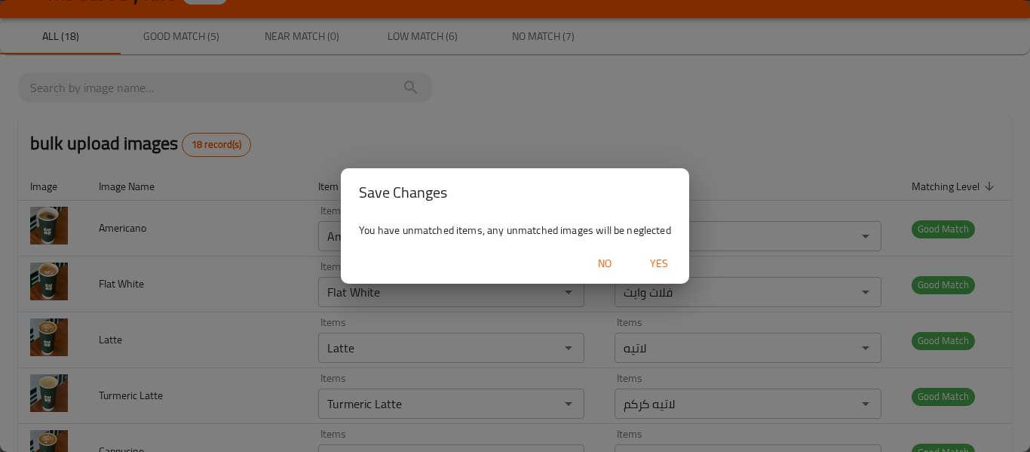
click at [655, 262] on span "Yes" at bounding box center [659, 263] width 36 height 19
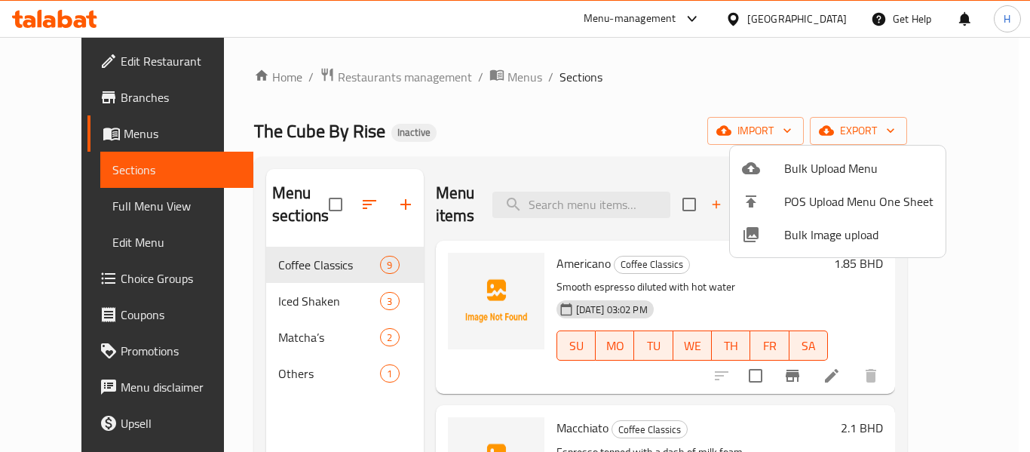
click at [92, 199] on div at bounding box center [515, 226] width 1030 height 452
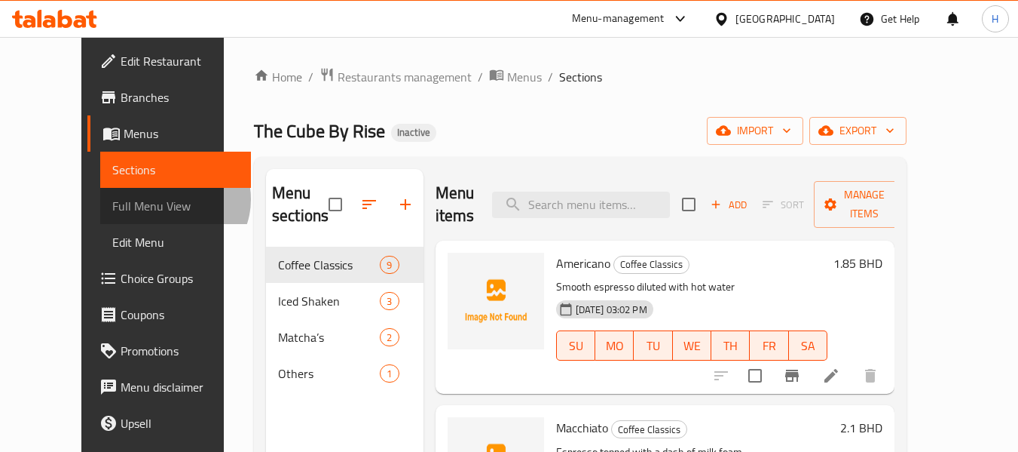
click at [112, 199] on span "Full Menu View" at bounding box center [175, 206] width 127 height 18
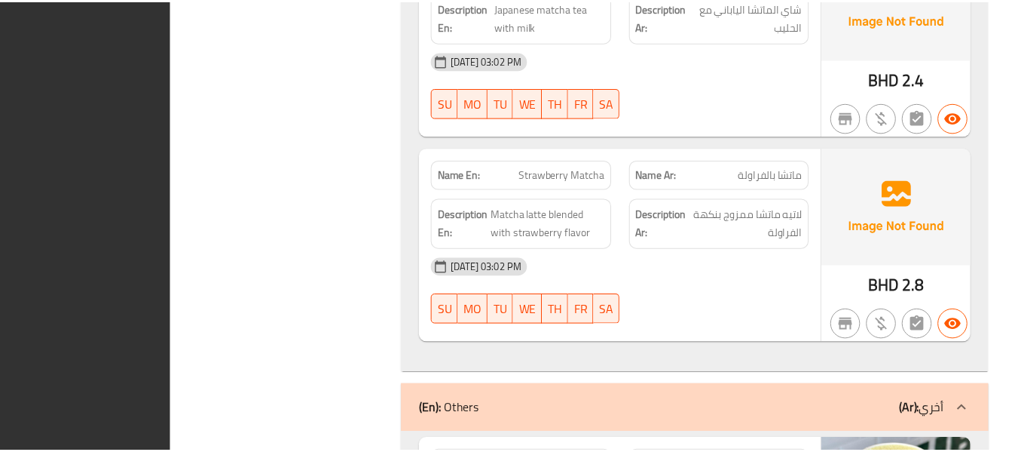
scroll to position [3242, 0]
